Goal: Find specific page/section

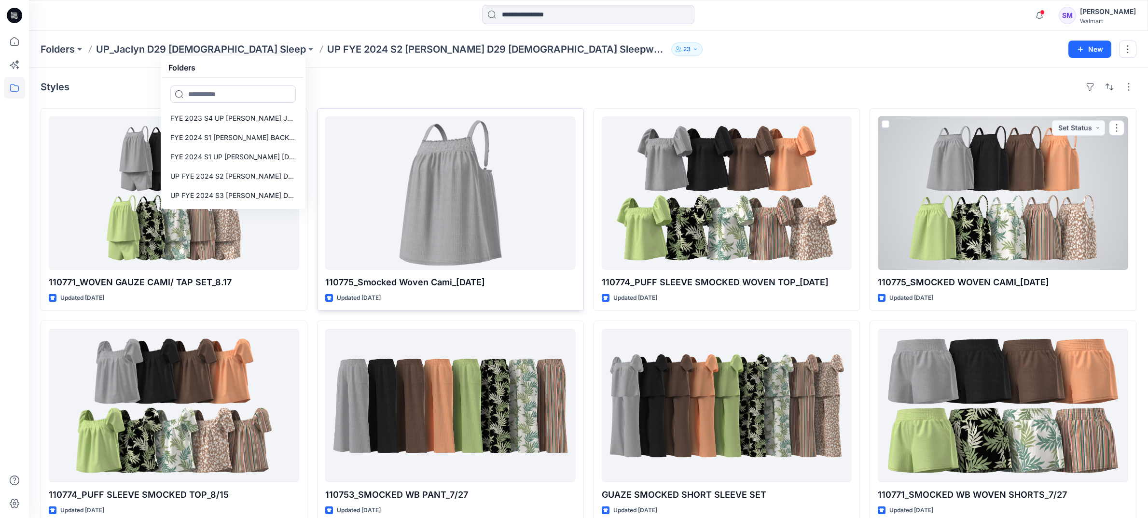
scroll to position [477, 0]
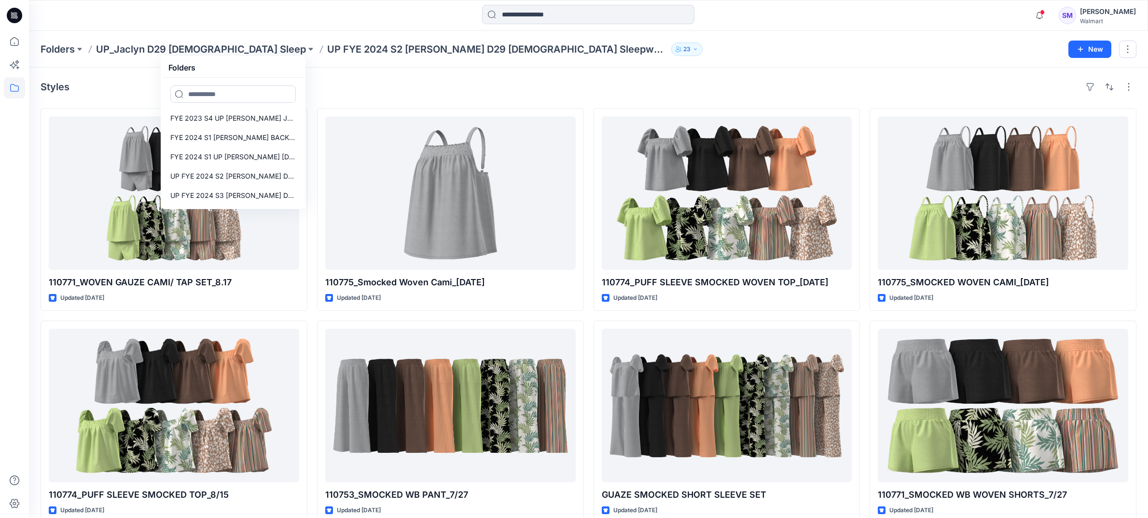
click at [327, 47] on p "UP FYE 2024 S2 [PERSON_NAME] D29 [DEMOGRAPHIC_DATA] Sleepwear" at bounding box center [497, 49] width 340 height 14
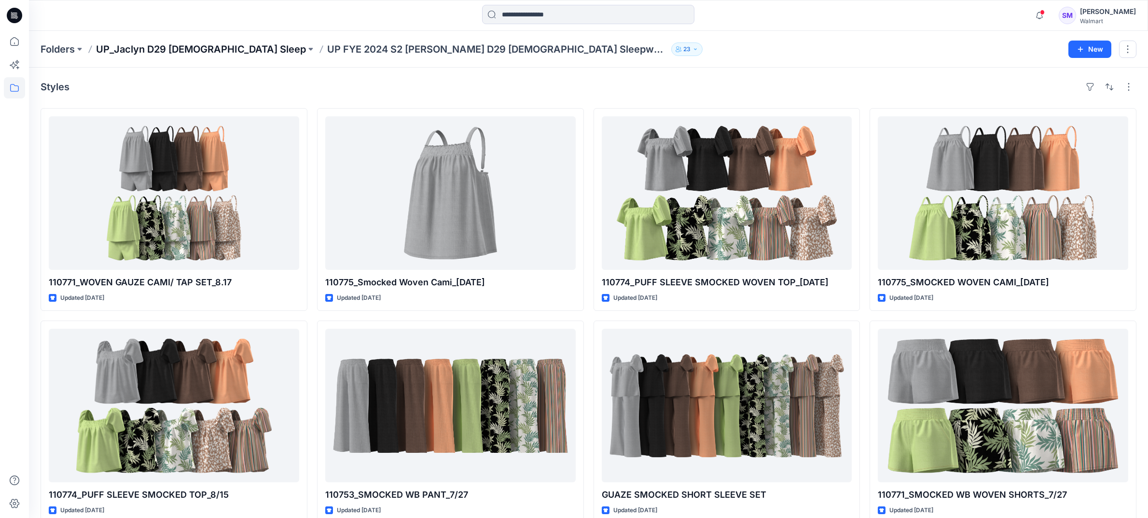
click at [216, 49] on p "UP_Jaclyn D29 [DEMOGRAPHIC_DATA] Sleep" at bounding box center [201, 49] width 210 height 14
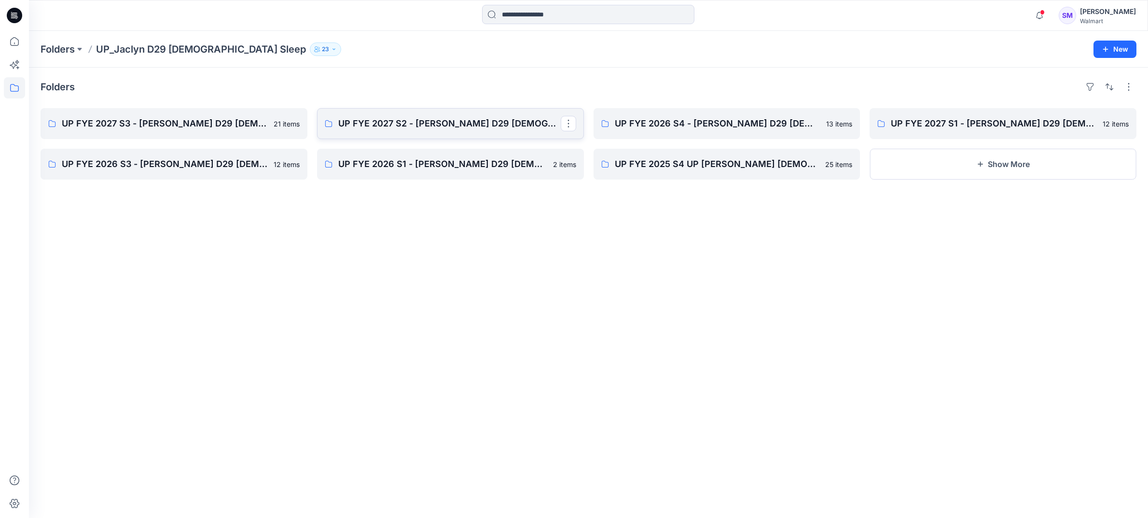
click at [413, 127] on p "UP FYE 2027 S2 - [PERSON_NAME] D29 [DEMOGRAPHIC_DATA] Sleepwear" at bounding box center [449, 124] width 222 height 14
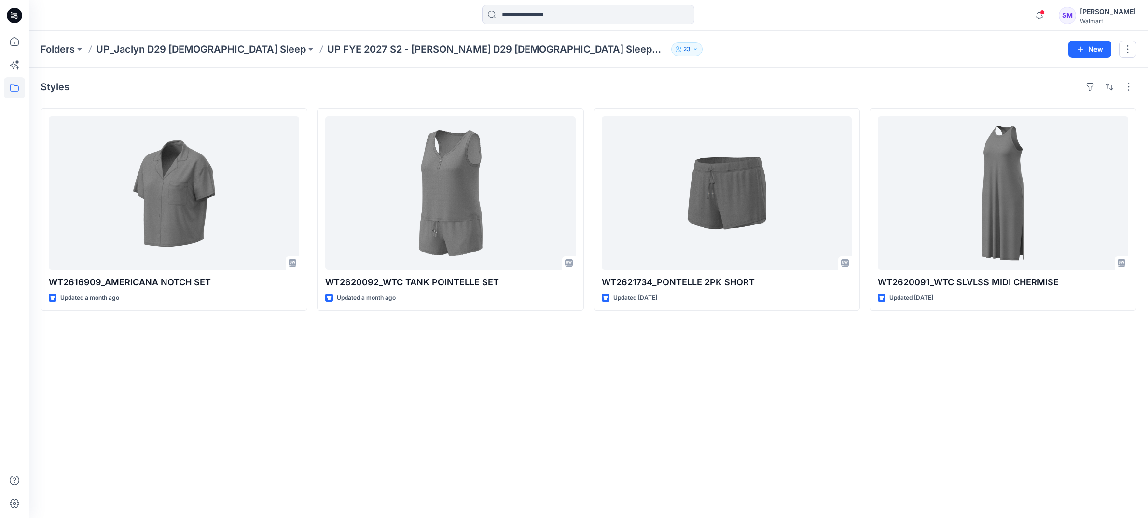
click at [327, 49] on p "UP FYE 2027 S2 - [PERSON_NAME] D29 [DEMOGRAPHIC_DATA] Sleepwear" at bounding box center [497, 49] width 340 height 14
click at [218, 49] on p "UP_Jaclyn D29 [DEMOGRAPHIC_DATA] Sleep" at bounding box center [201, 49] width 210 height 14
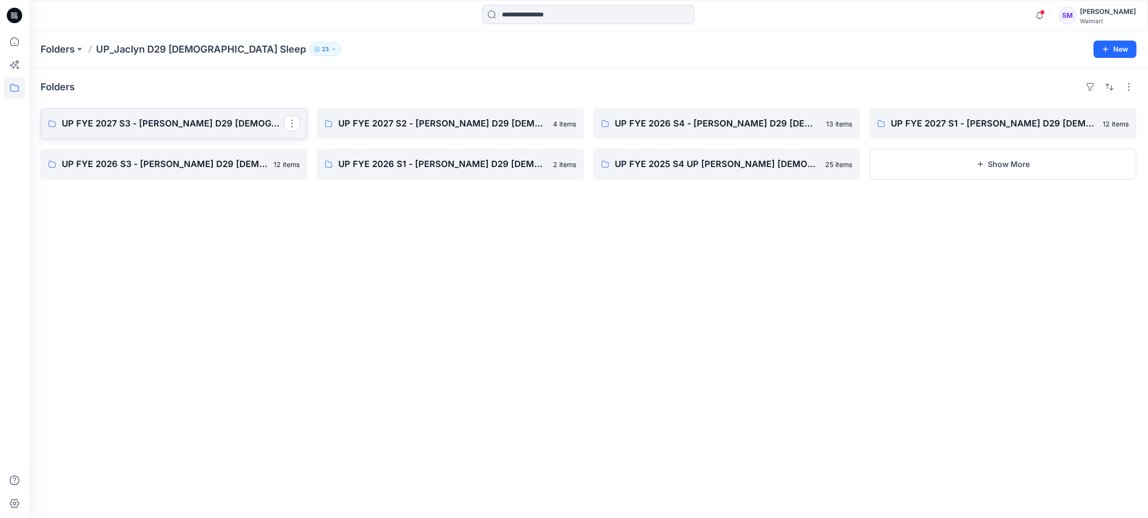
click at [215, 121] on p "UP FYE 2027 S3 - [PERSON_NAME] D29 [DEMOGRAPHIC_DATA] Sleepwear" at bounding box center [173, 124] width 222 height 14
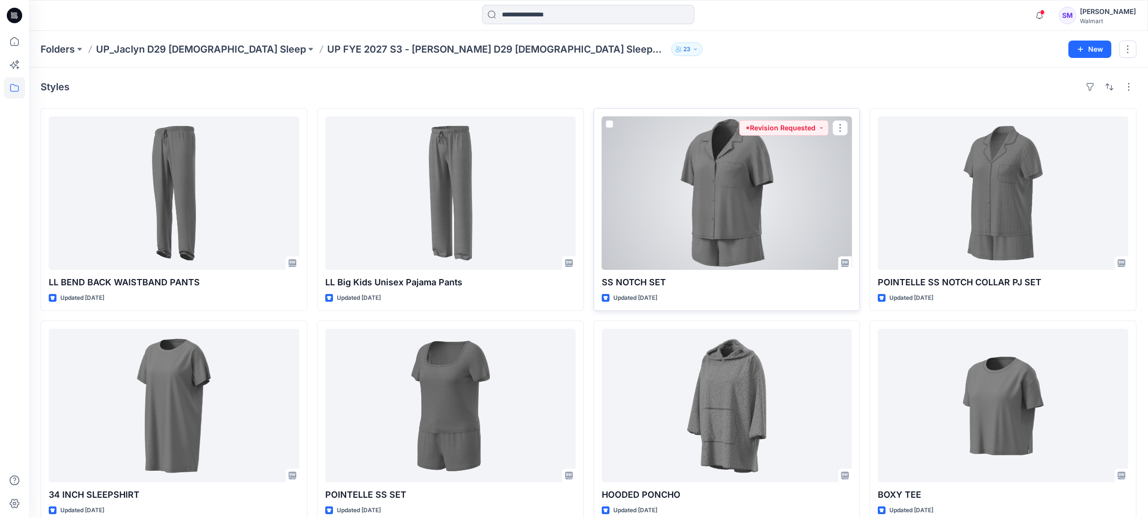
click at [709, 229] on div at bounding box center [727, 192] width 250 height 153
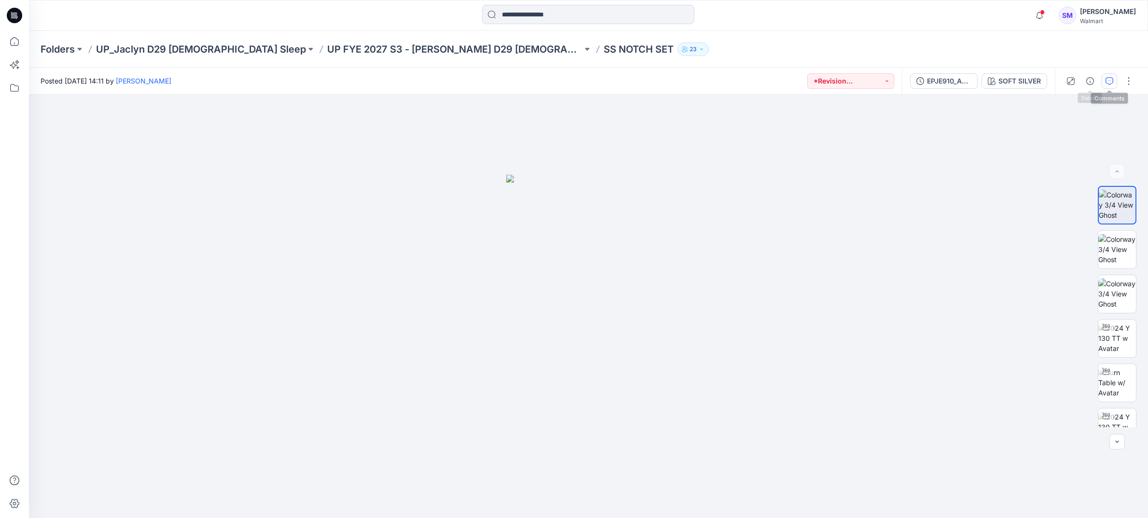
click at [1109, 79] on icon "button" at bounding box center [1110, 81] width 8 height 8
